Goal: Task Accomplishment & Management: Complete application form

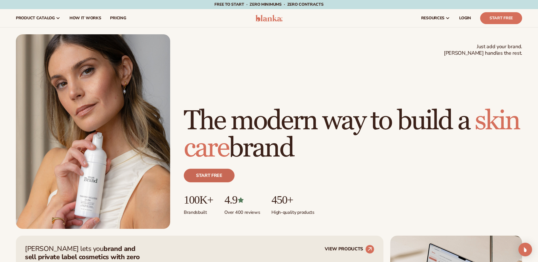
click at [199, 175] on link "Start free" at bounding box center [209, 176] width 51 height 14
